Goal: Task Accomplishment & Management: Manage account settings

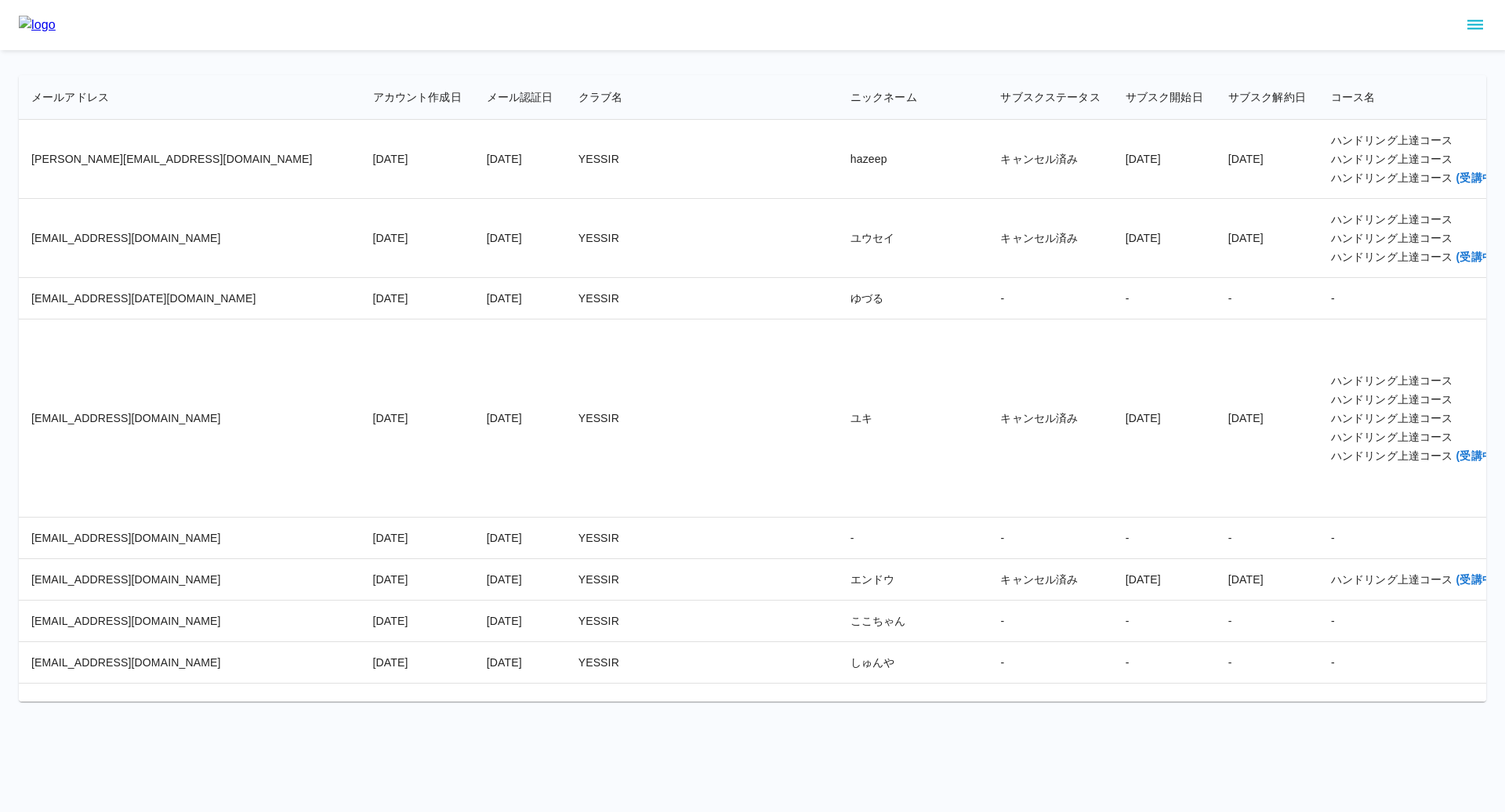
scroll to position [24954, 0]
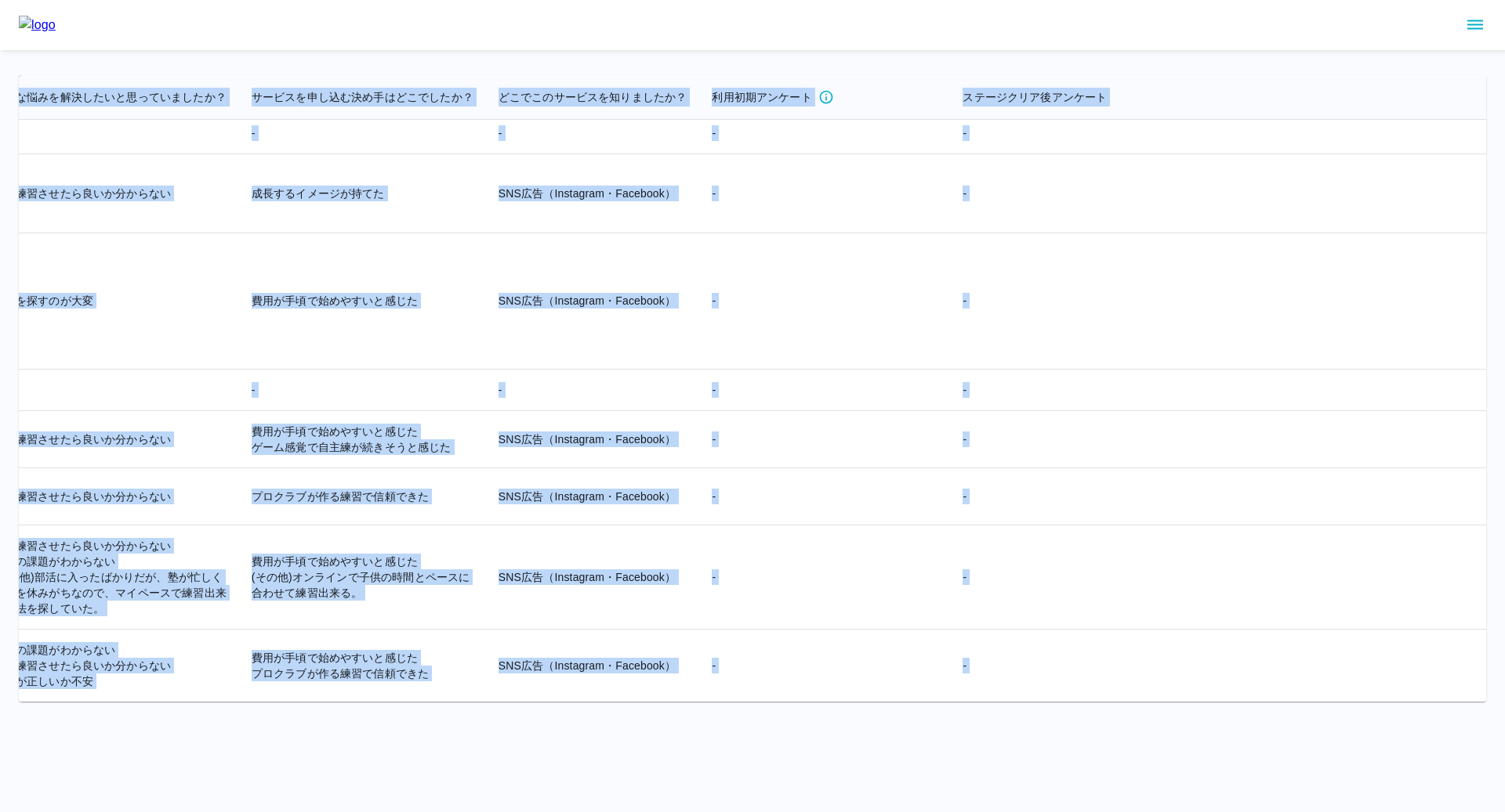
scroll to position [25302, 3771]
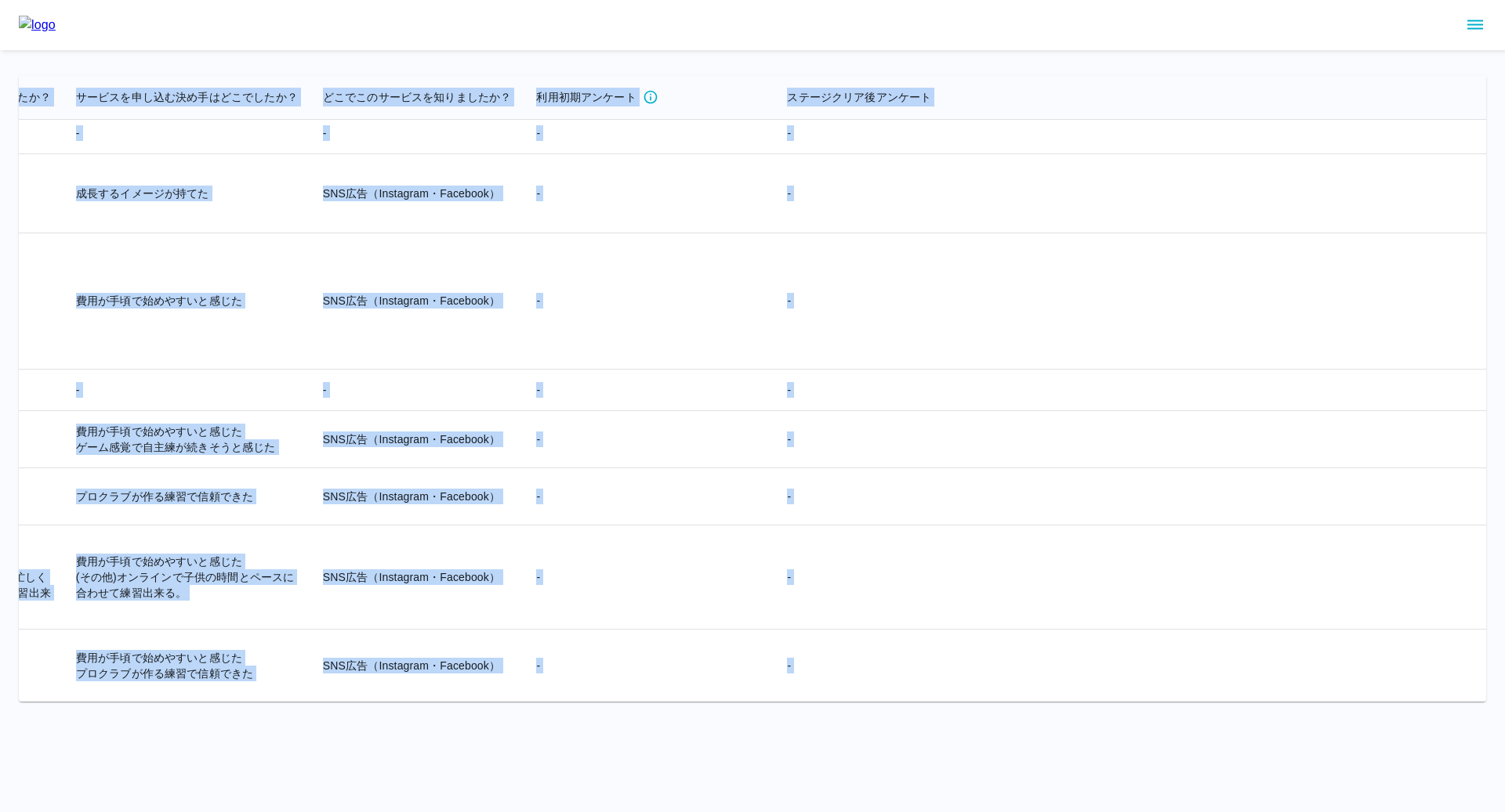
drag, startPoint x: 32, startPoint y: 96, endPoint x: 1289, endPoint y: 669, distance: 1381.4
copy table "loremip dolorsit ametco adip elitse doeiusmod tempori utlabor etdo magnaali en …"
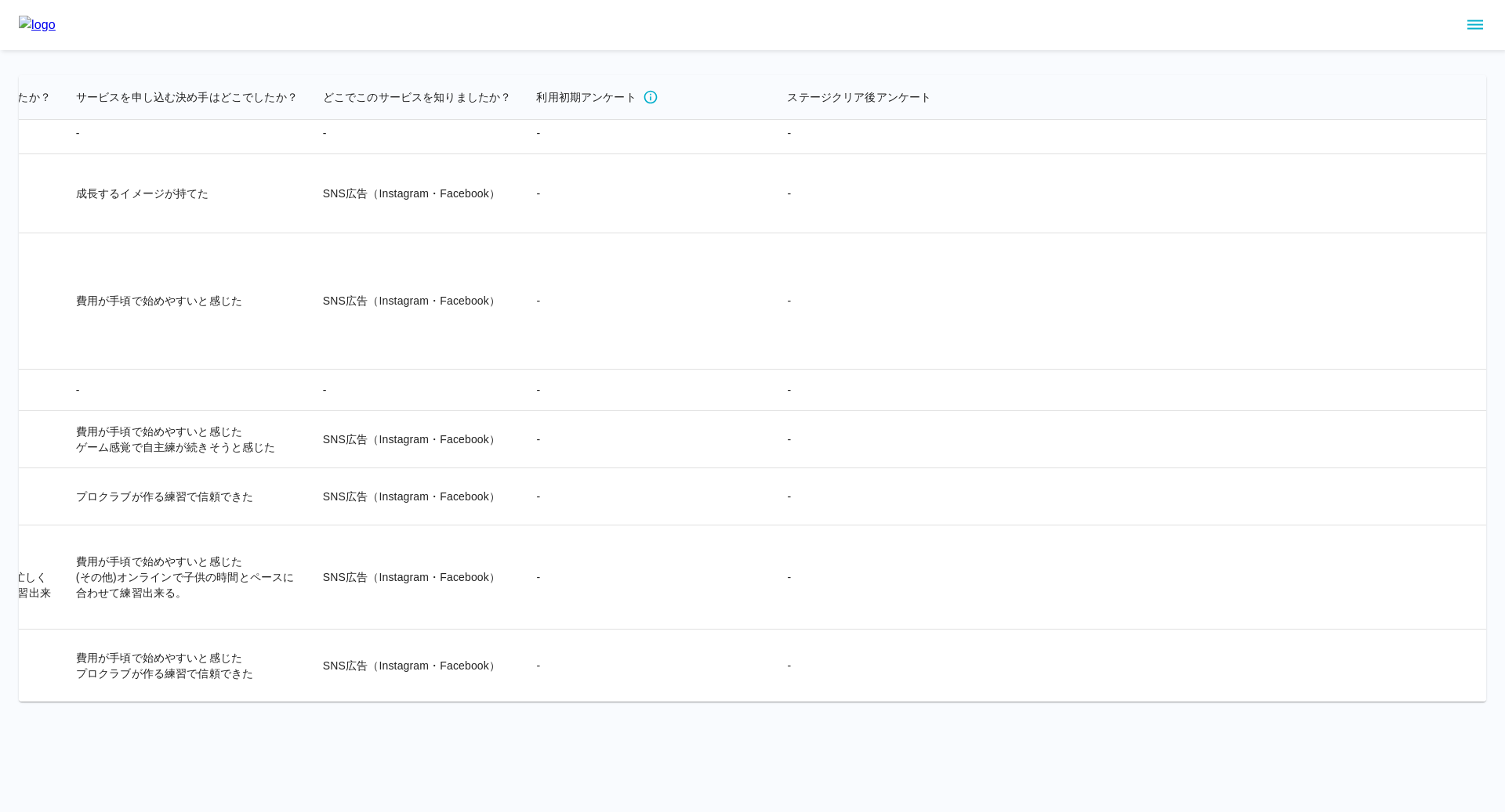
click at [413, 39] on div at bounding box center [752, 25] width 1505 height 50
click at [1476, 33] on icon "sidemenu" at bounding box center [1475, 25] width 19 height 19
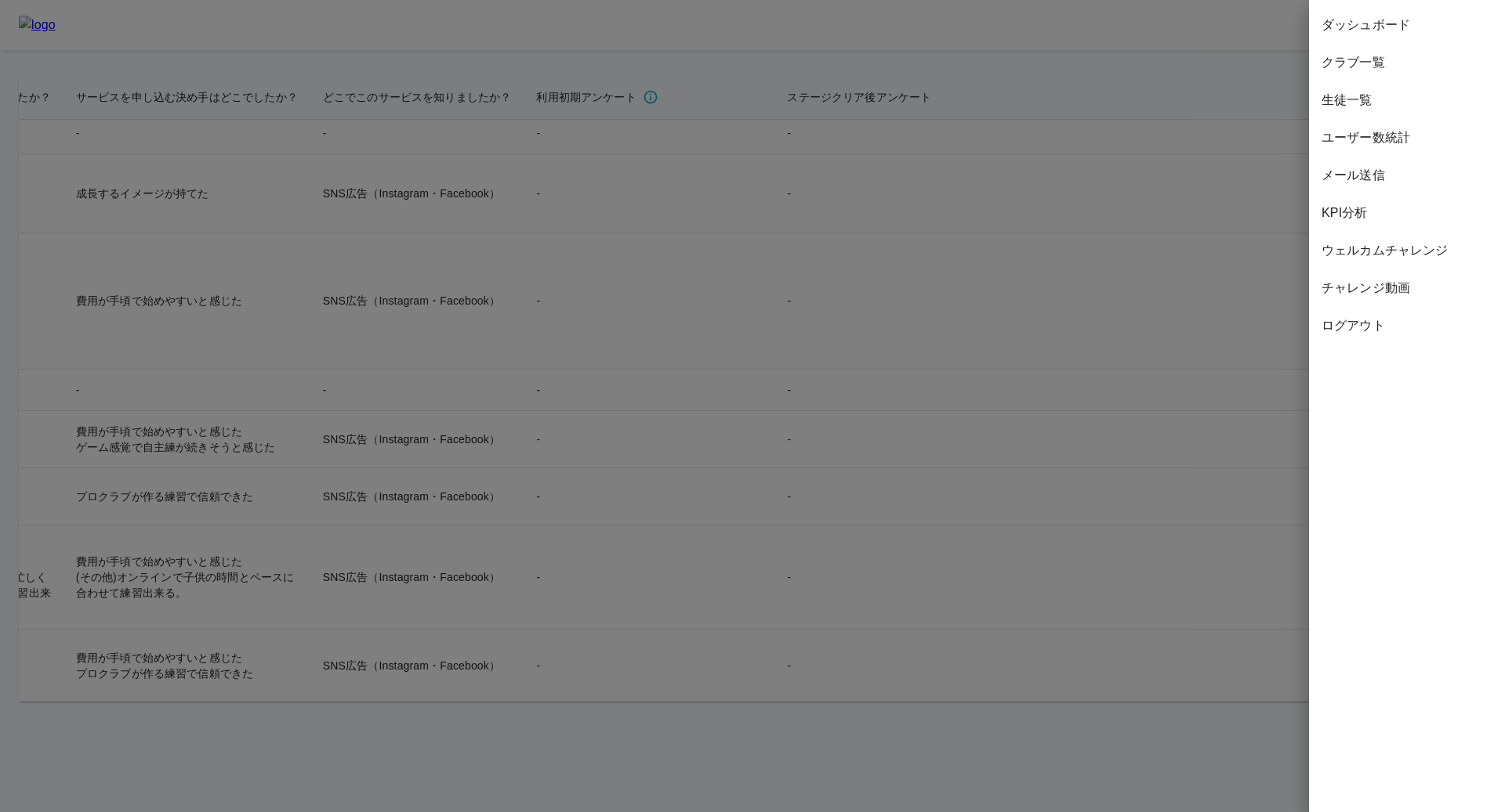
drag, startPoint x: 1387, startPoint y: 283, endPoint x: 1387, endPoint y: 254, distance: 29.0
click at [1387, 254] on ul "ダッシュボード クラブ一覧 生徒一覧 ユーザー数統計 メール送信 KPI分析 ウェルカムチャレンジ チャレンジ動画 ログアウト" at bounding box center [1406, 175] width 196 height 351
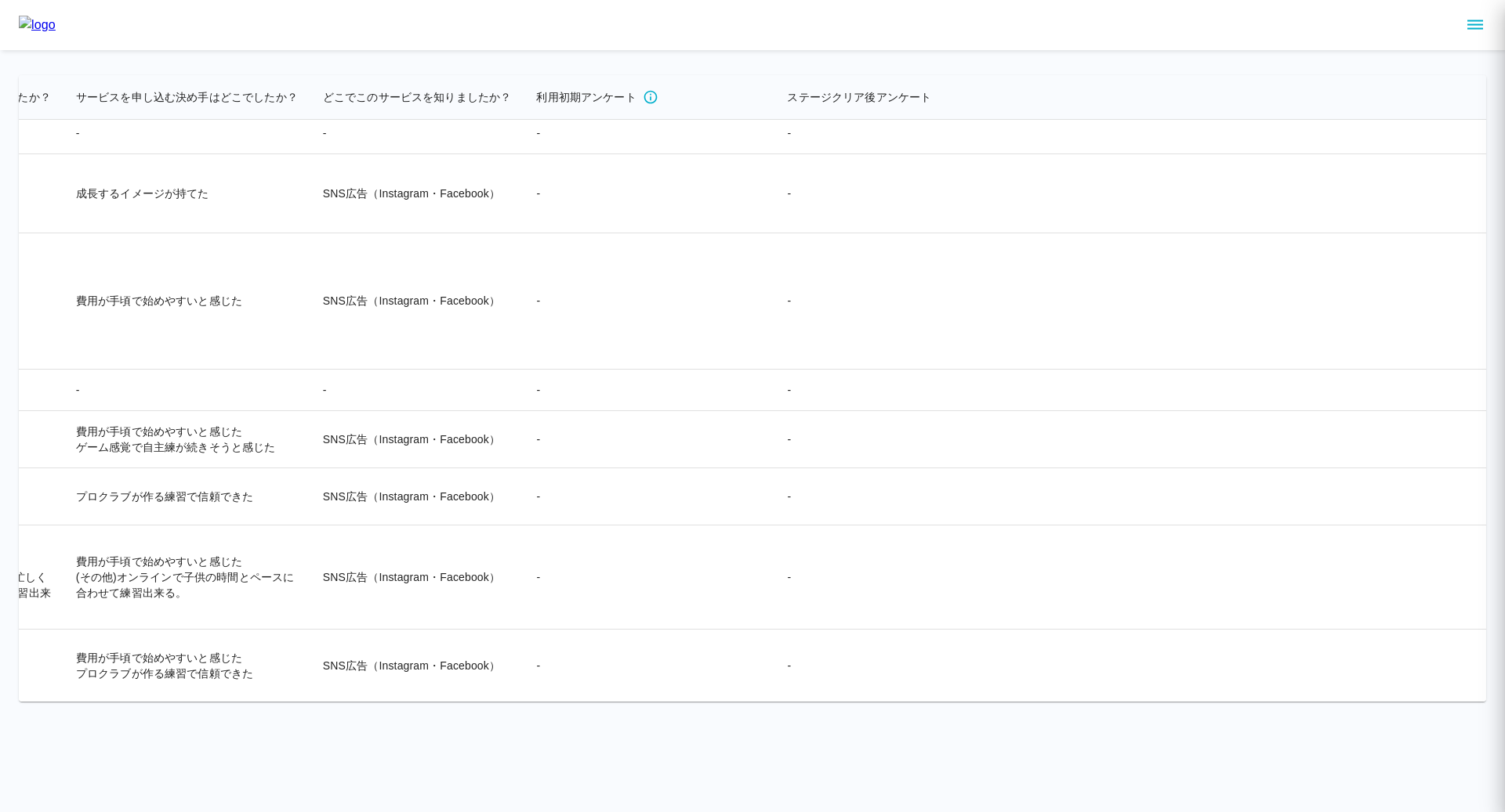
click at [1477, 14] on button "sidemenu" at bounding box center [1474, 25] width 26 height 26
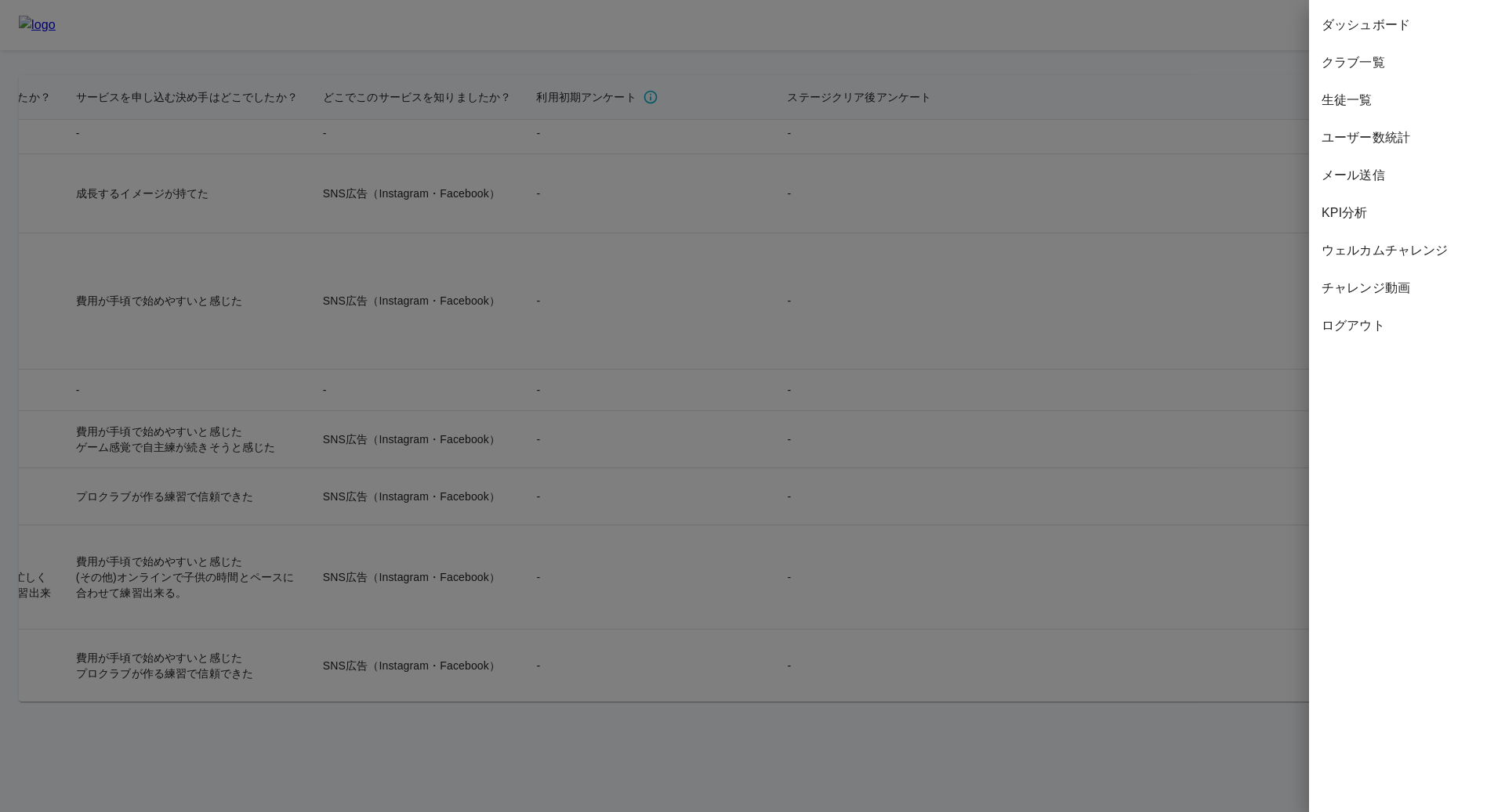
click at [1385, 253] on span "ウェルカムチャレンジ" at bounding box center [1407, 251] width 171 height 19
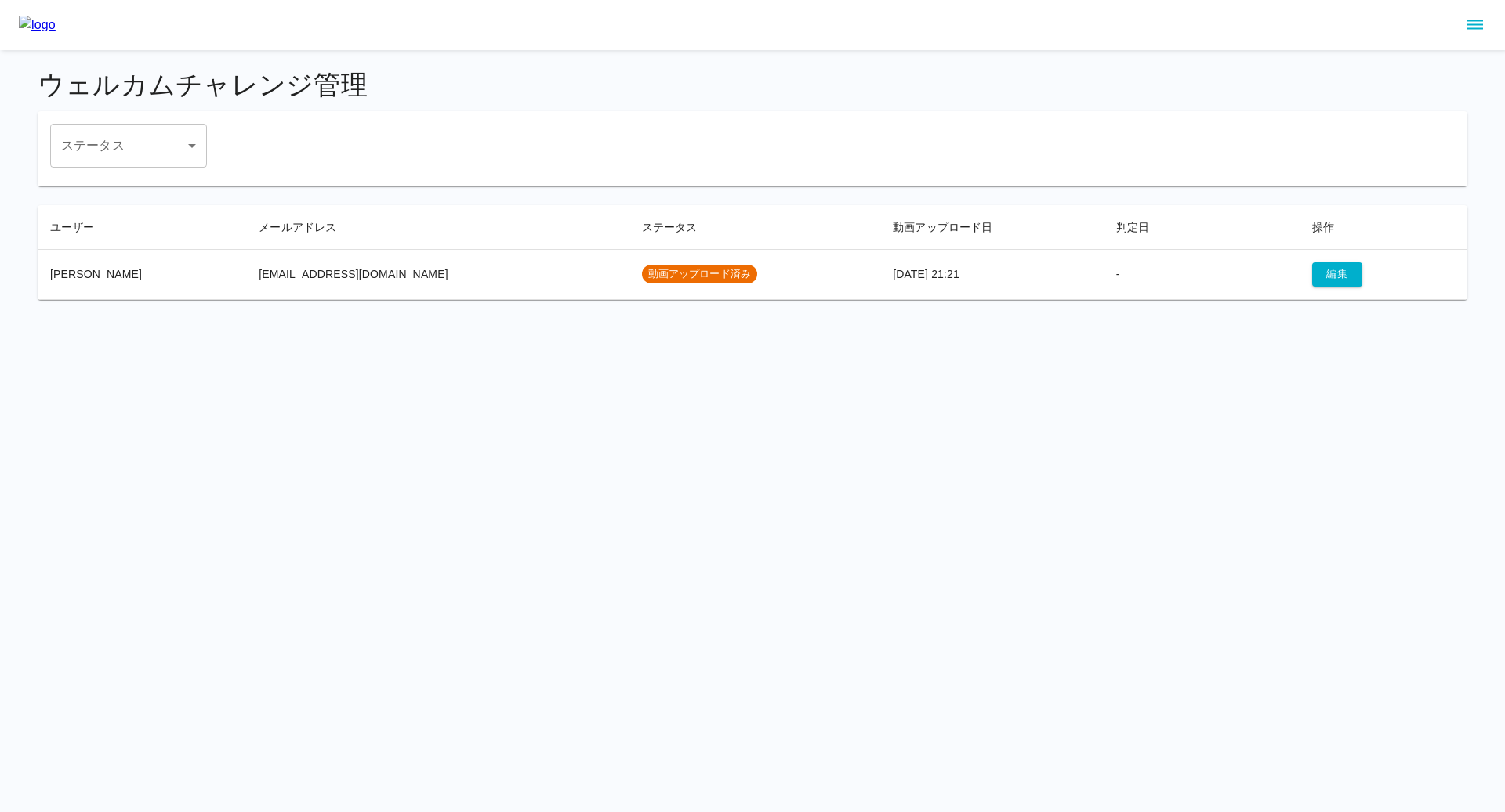
click at [475, 266] on td "[EMAIL_ADDRESS][DOMAIN_NAME]" at bounding box center [437, 274] width 383 height 50
click at [790, 253] on td "動画アップロード済み" at bounding box center [755, 274] width 252 height 50
click at [422, 262] on td "[EMAIL_ADDRESS][DOMAIN_NAME]" at bounding box center [437, 274] width 383 height 50
click at [1328, 274] on button "編集" at bounding box center [1337, 274] width 50 height 24
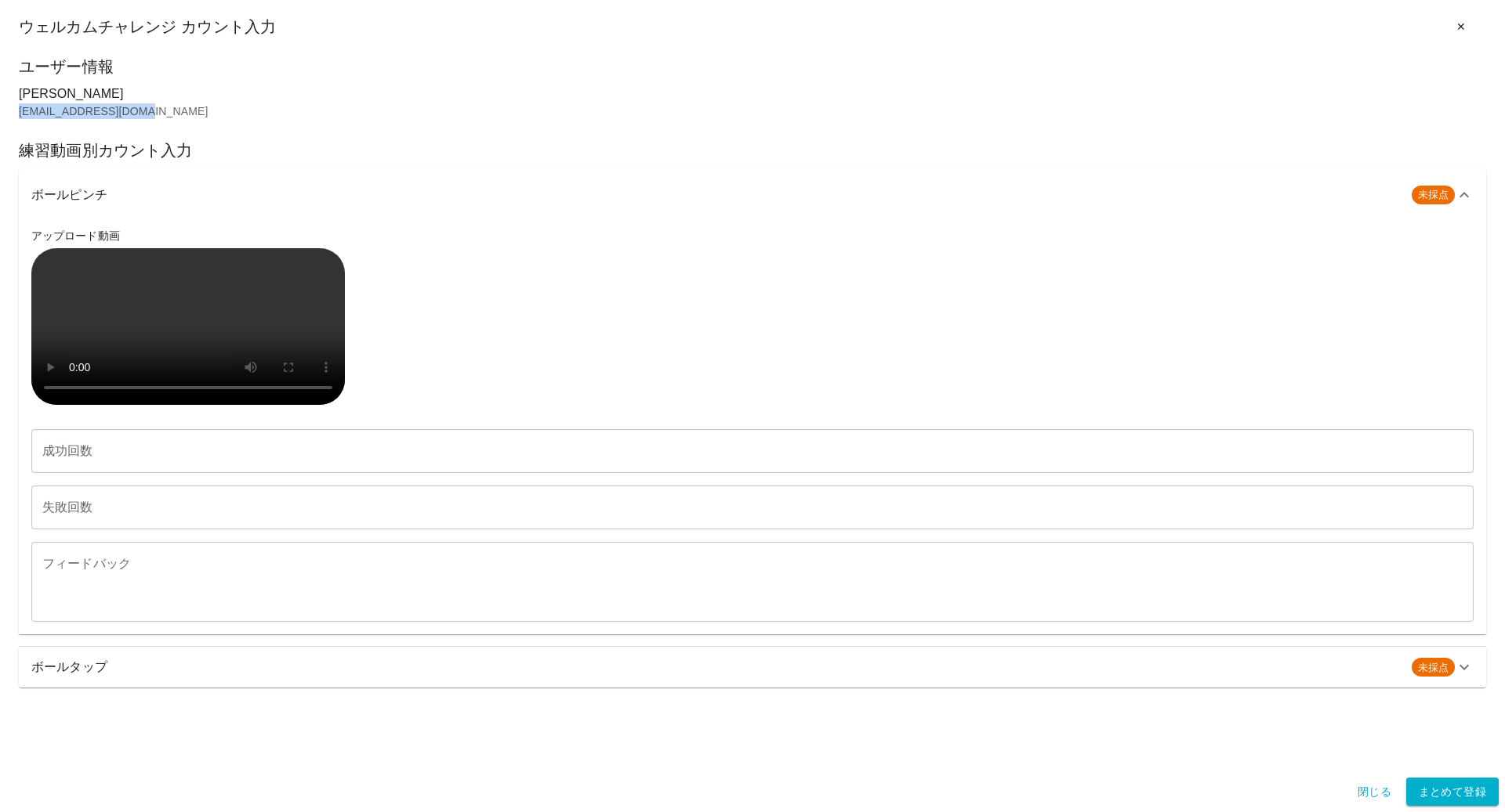
drag, startPoint x: 184, startPoint y: 114, endPoint x: 15, endPoint y: 109, distance: 169.1
click at [15, 109] on div "ユーザー情報 [PERSON_NAME] [PERSON_NAME][EMAIL_ADDRESS][DOMAIN_NAME] 練習動画別カウント入力 ボールピ…" at bounding box center [752, 412] width 1505 height 717
copy p "[EMAIL_ADDRESS][DOMAIN_NAME]"
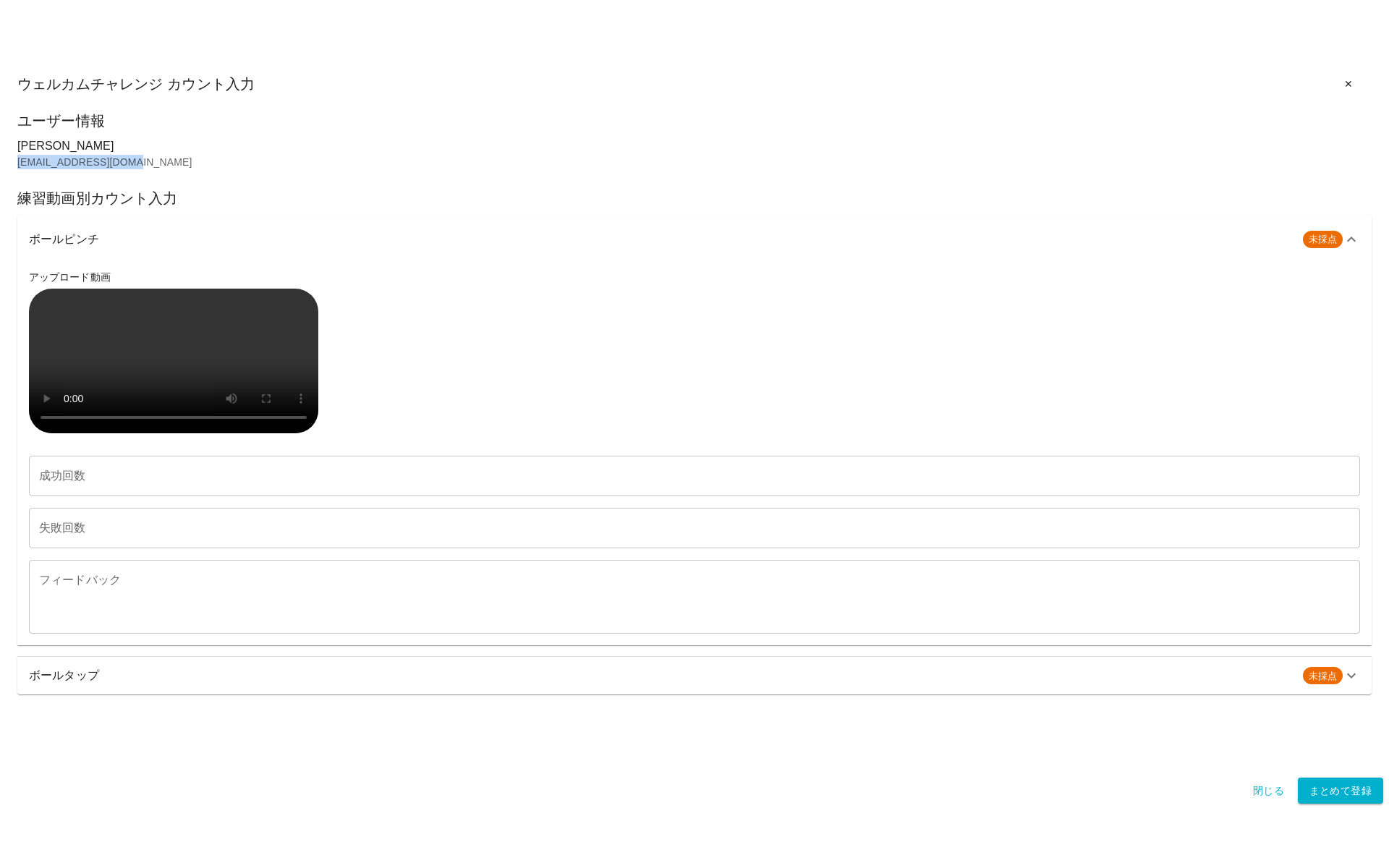
scroll to position [130, 0]
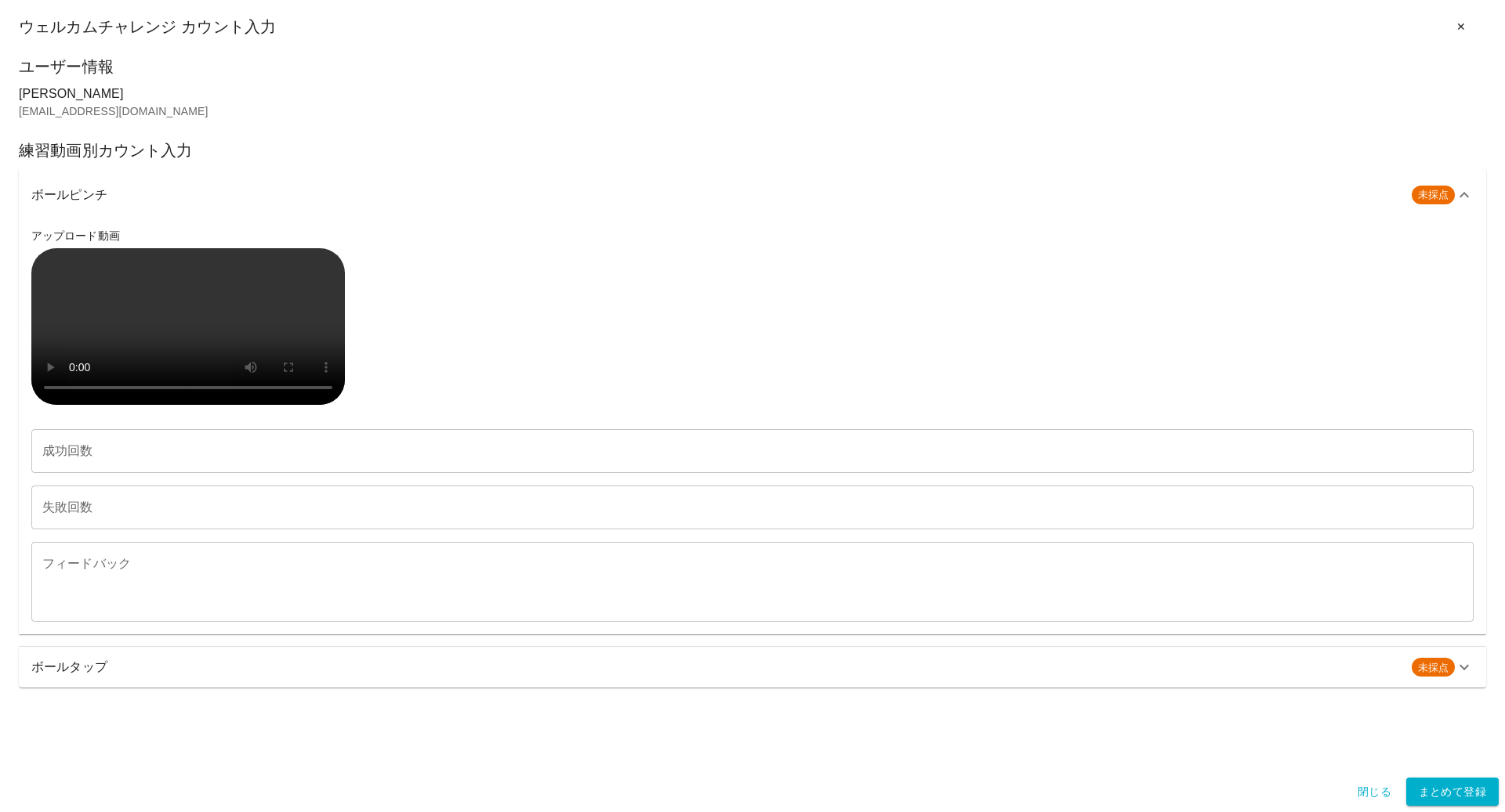
click at [503, 412] on div "アップロード動画" at bounding box center [752, 319] width 1442 height 184
click at [262, 688] on div "ボールタップ 未採点" at bounding box center [752, 668] width 1467 height 41
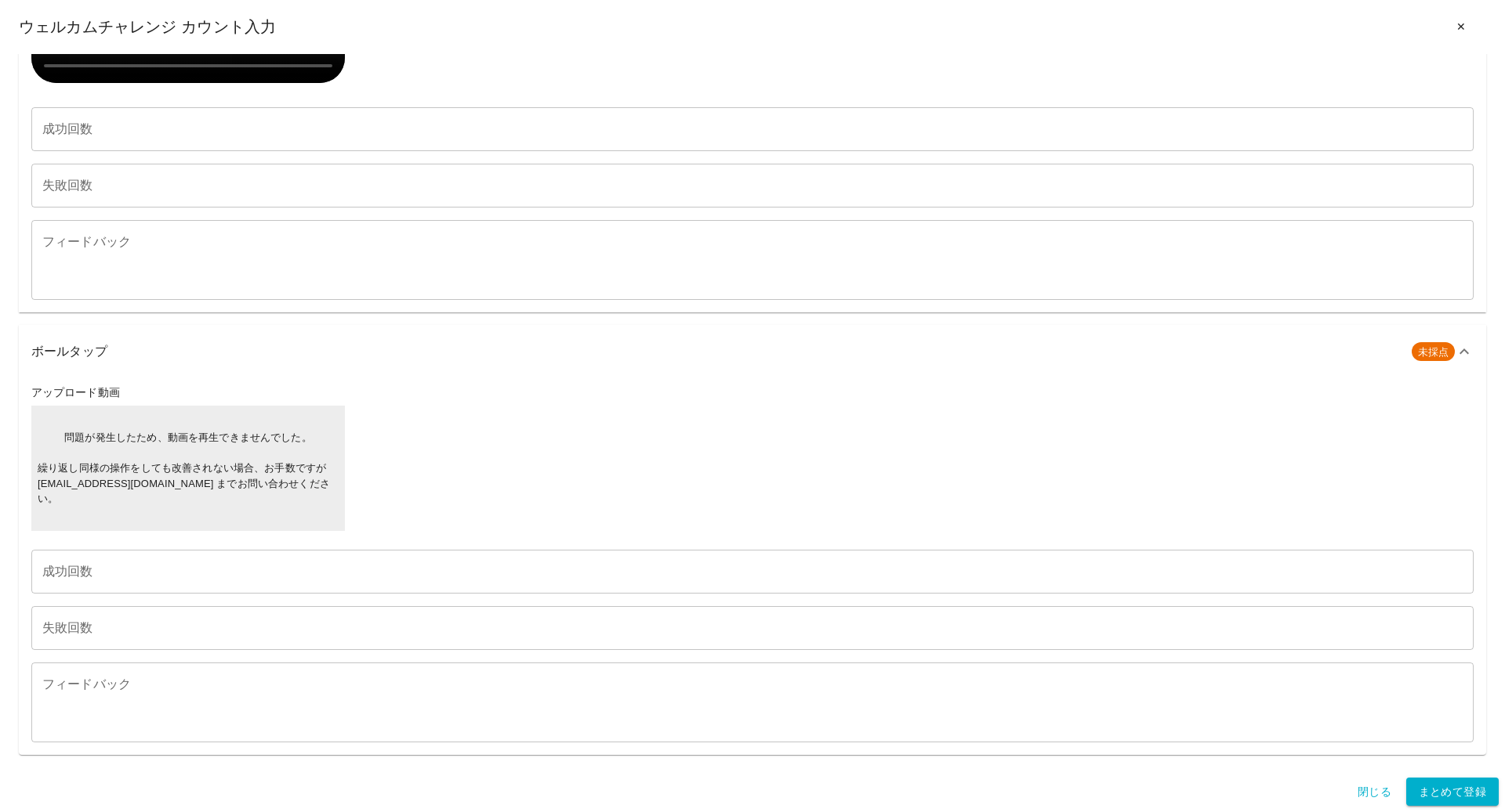
scroll to position [721, 0]
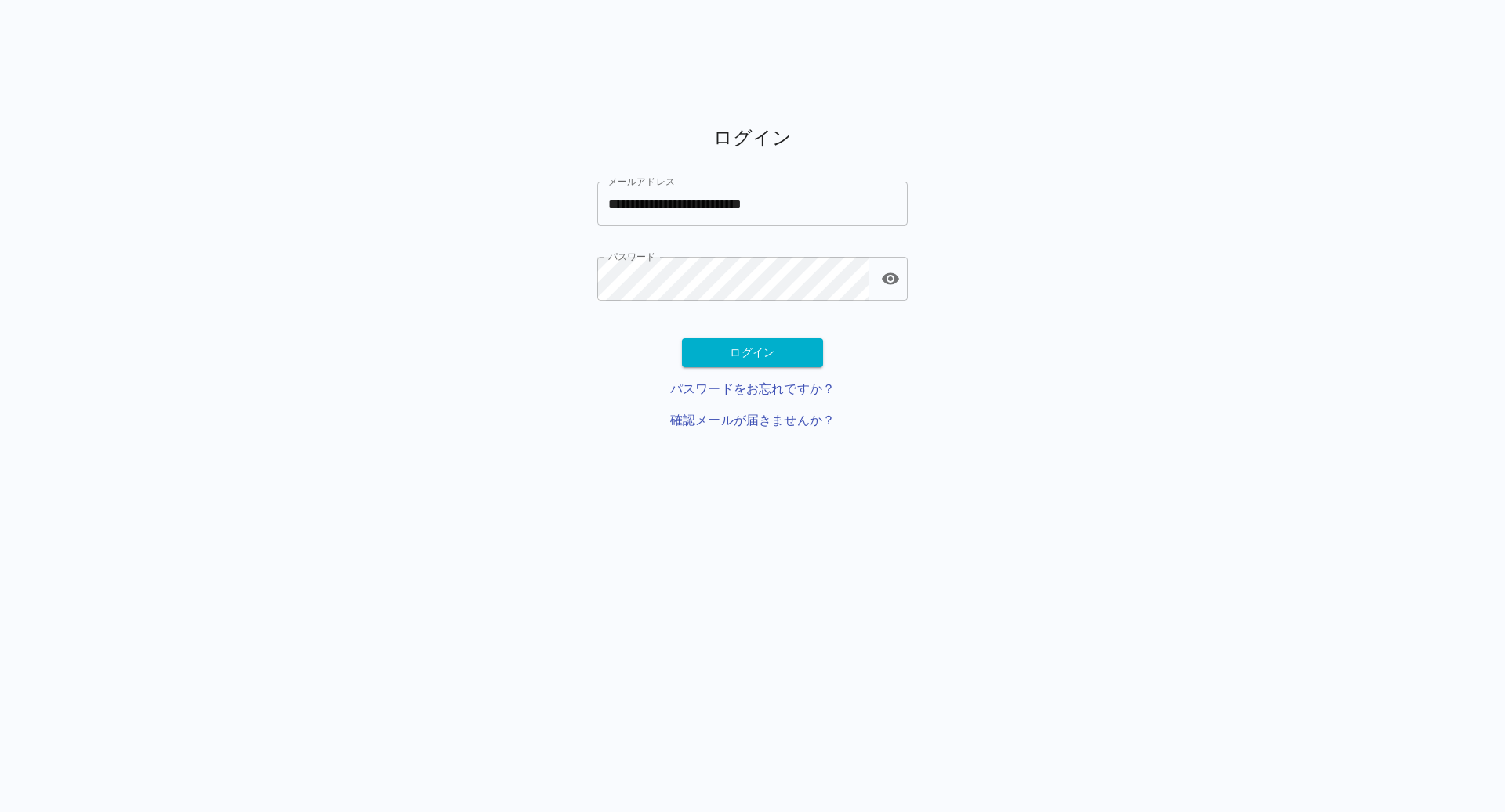
drag, startPoint x: 737, startPoint y: 348, endPoint x: 425, endPoint y: 176, distance: 356.3
click at [425, 176] on div "**********" at bounding box center [752, 283] width 1505 height 367
click at [659, 204] on input "**********" at bounding box center [752, 203] width 310 height 44
click at [679, 194] on input "メールアドレス" at bounding box center [752, 203] width 310 height 44
type input "**********"
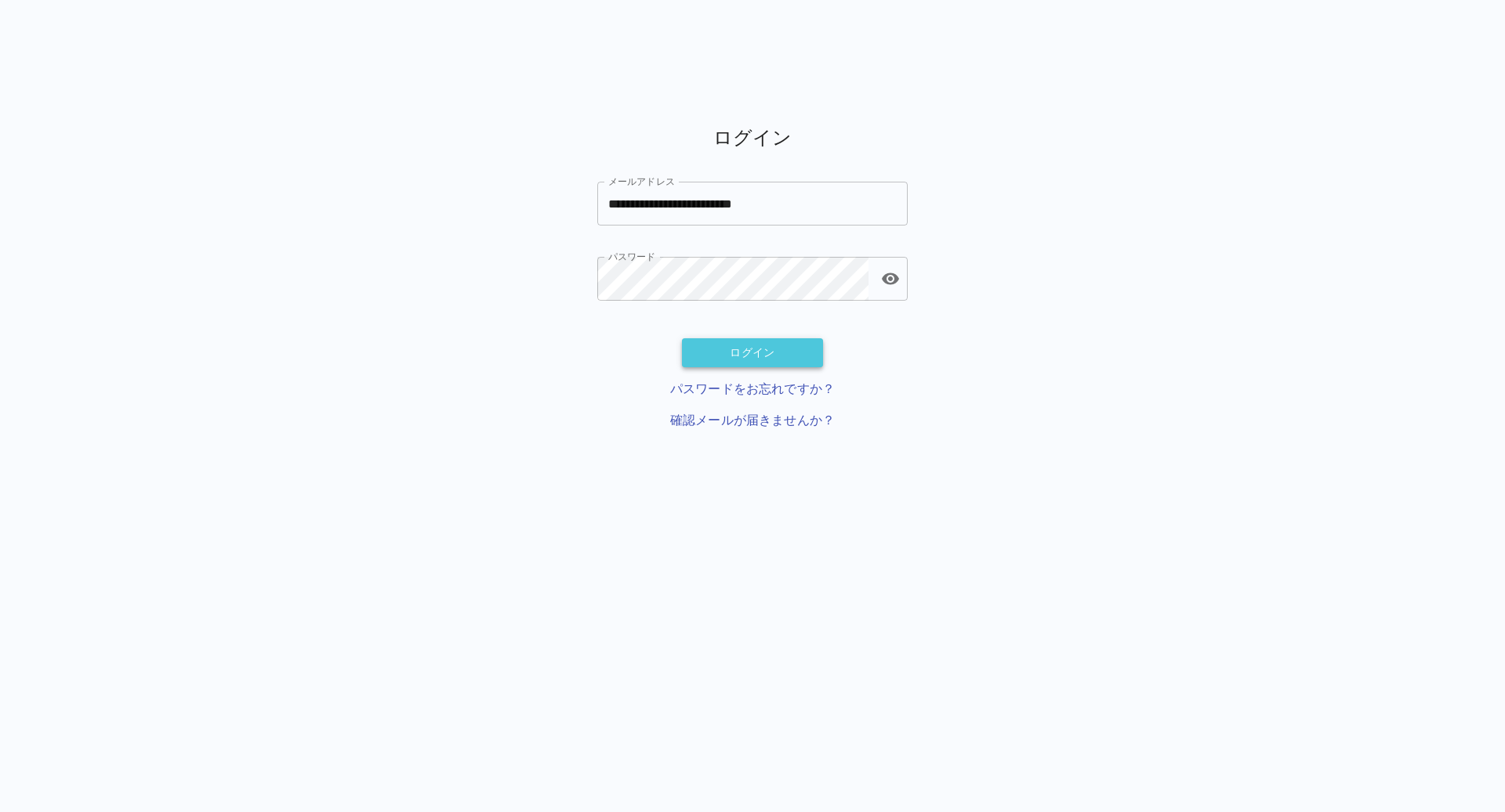
click at [711, 342] on button "ログイン" at bounding box center [752, 353] width 141 height 29
